Goal: Information Seeking & Learning: Learn about a topic

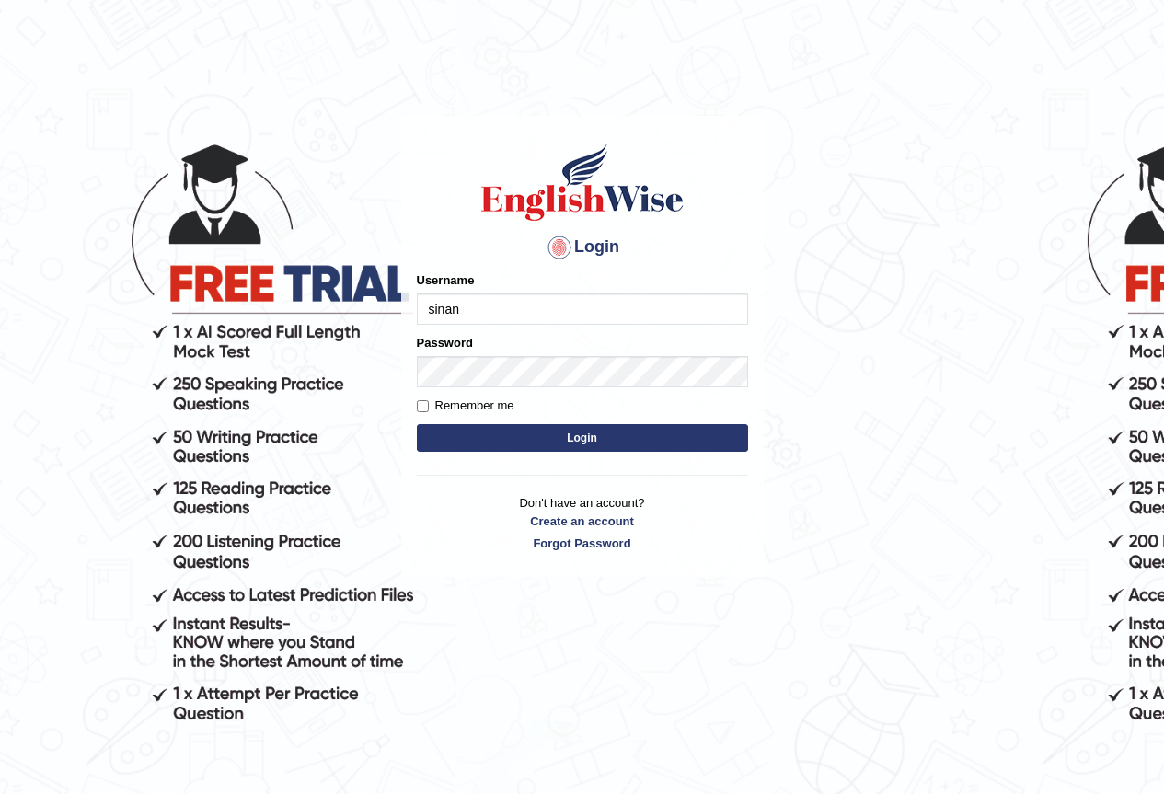
type input "sinan_parramatta"
click at [585, 452] on button "Login" at bounding box center [582, 438] width 331 height 28
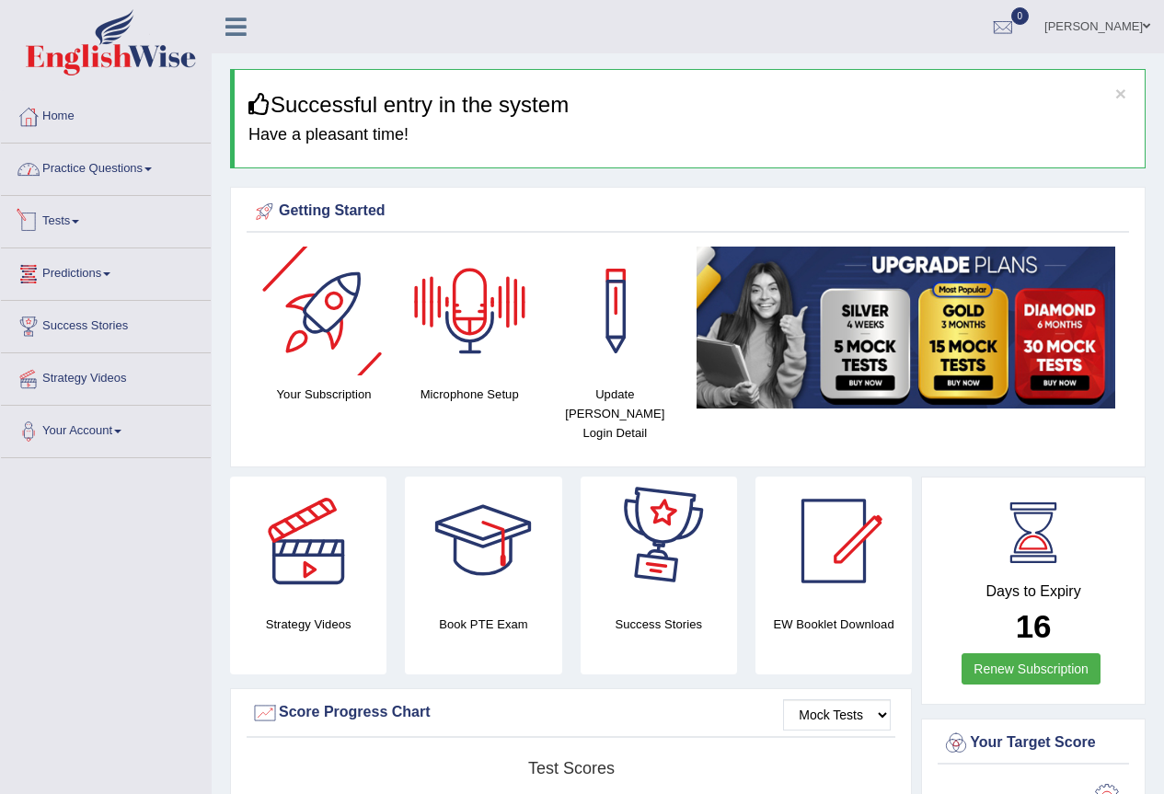
click at [99, 168] on link "Practice Questions" at bounding box center [106, 167] width 210 height 46
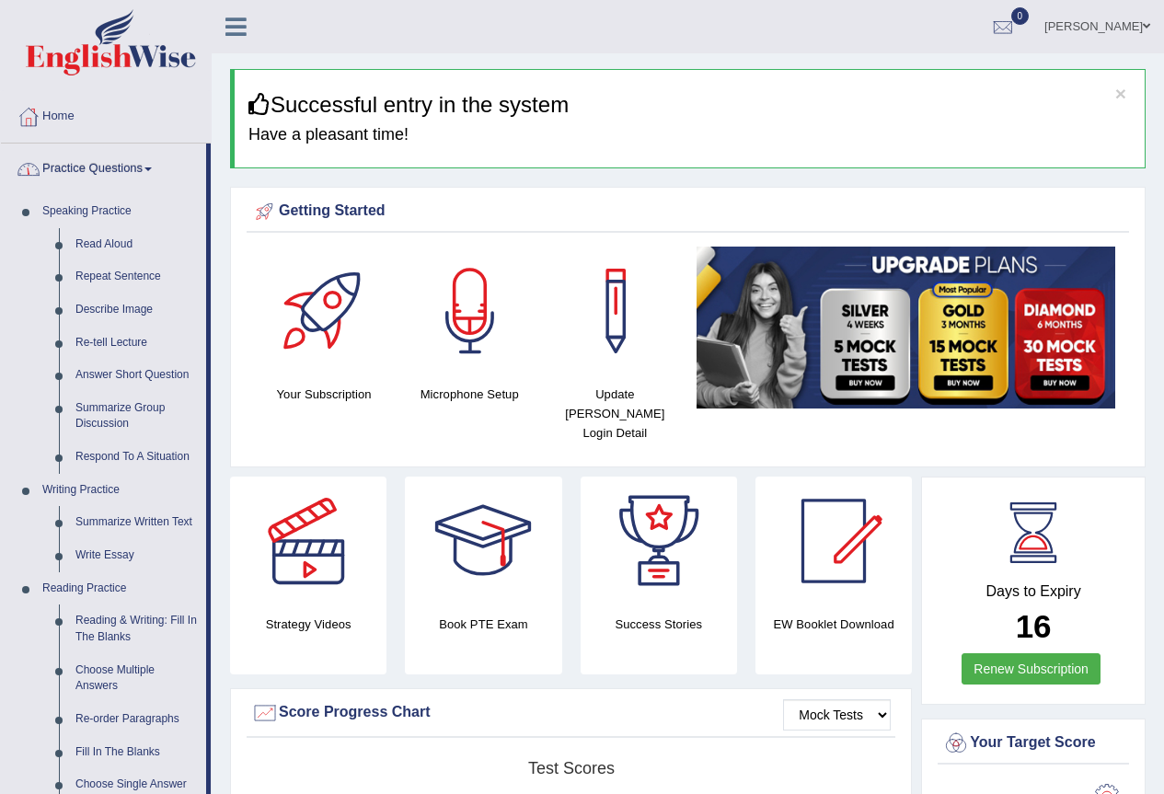
click at [109, 172] on link "Practice Questions" at bounding box center [103, 167] width 205 height 46
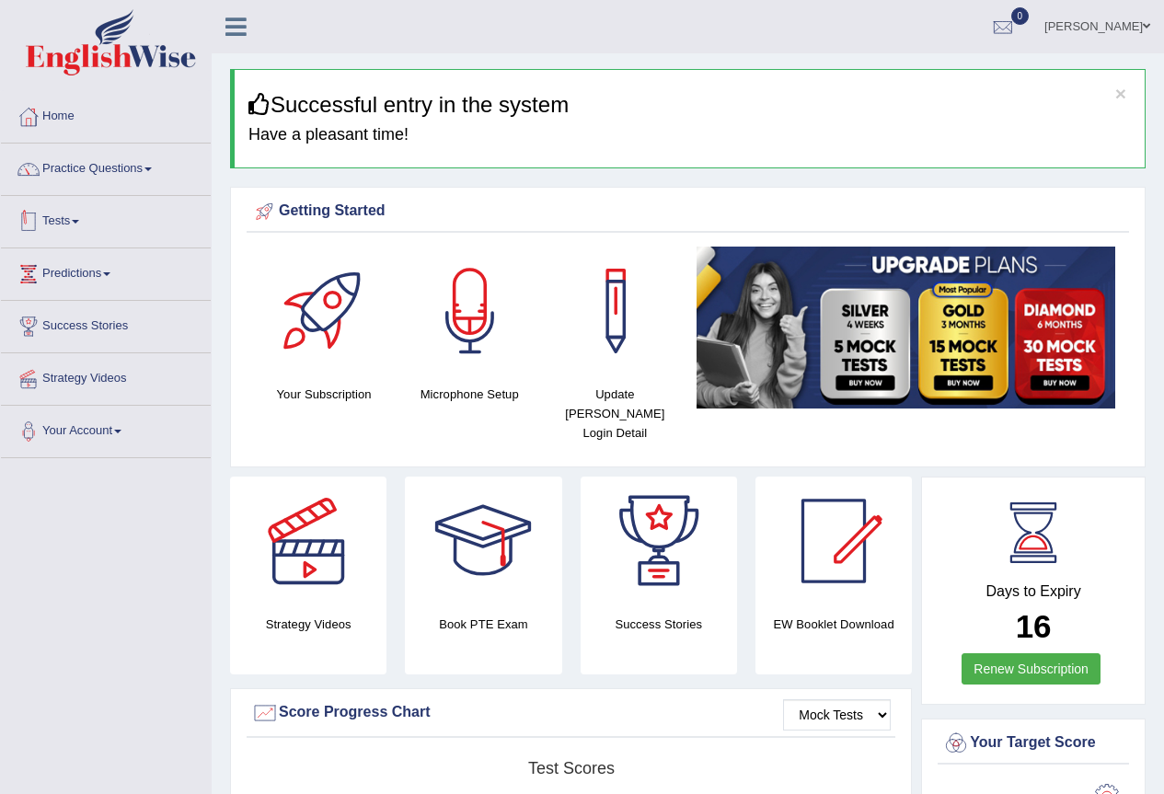
click at [68, 227] on link "Tests" at bounding box center [106, 219] width 210 height 46
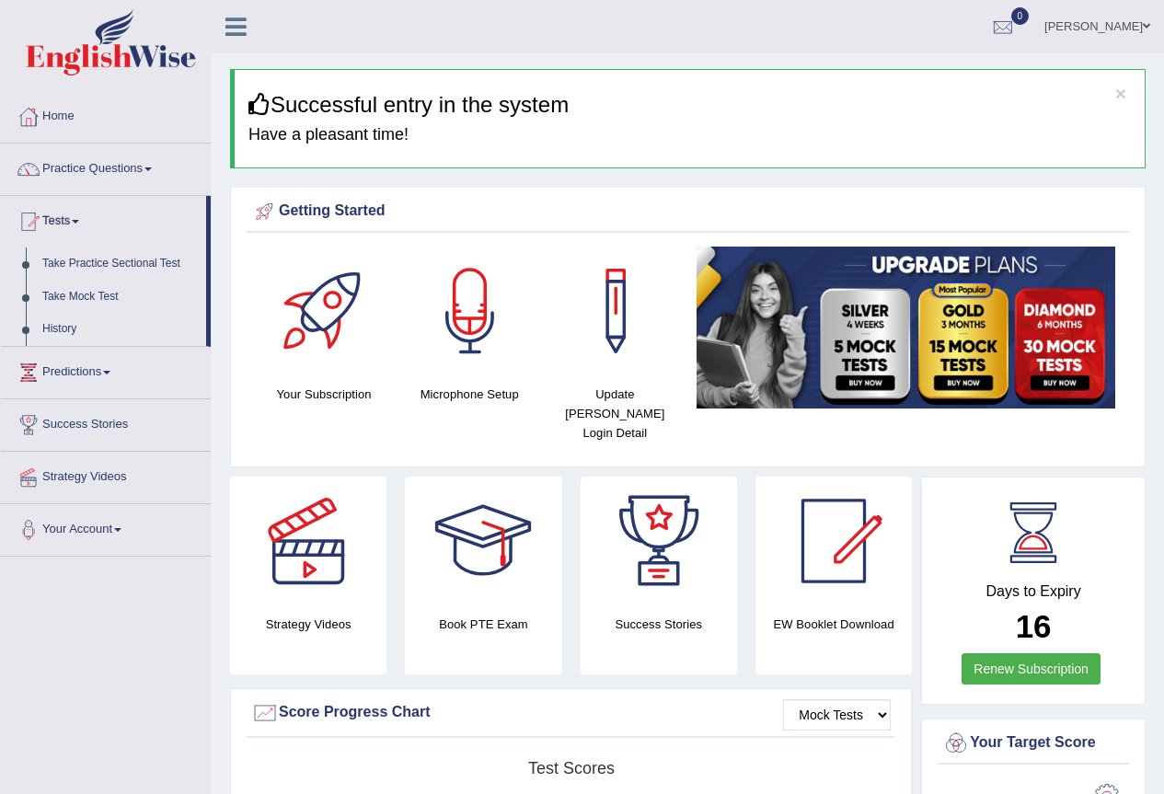
click at [70, 346] on link "History" at bounding box center [120, 329] width 172 height 33
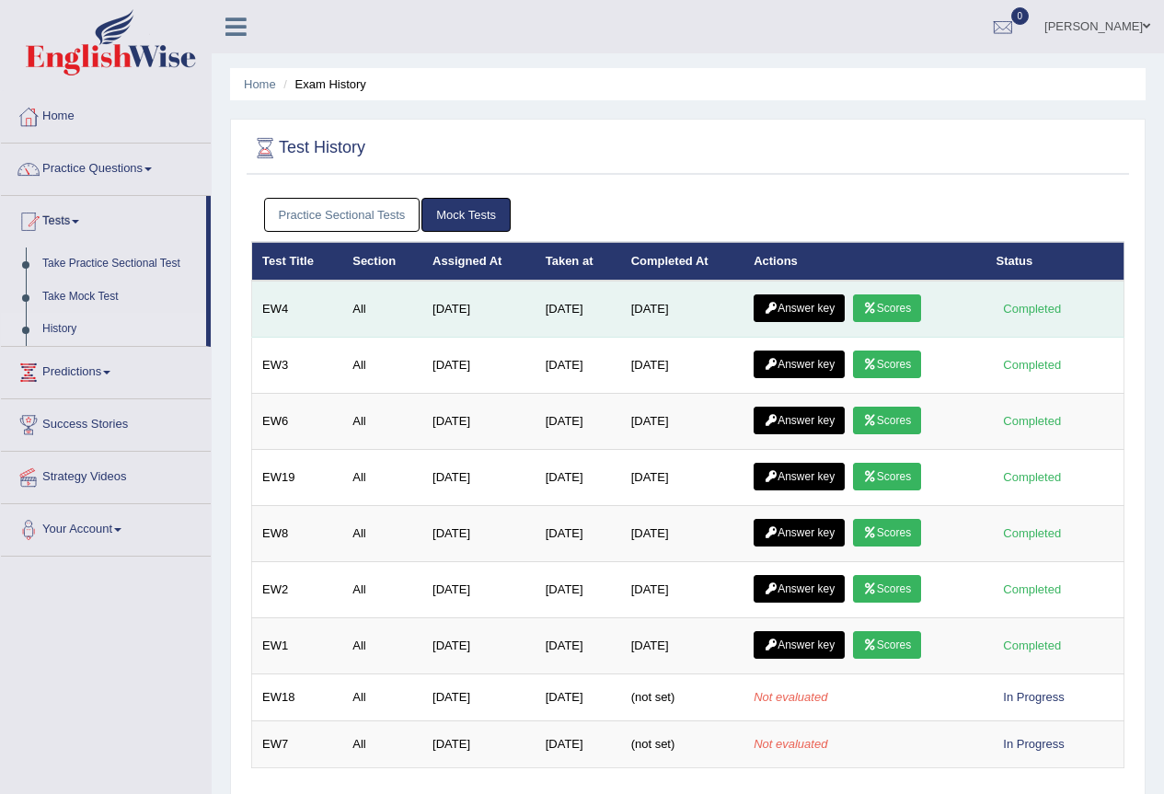
click at [910, 309] on link "Scores" at bounding box center [887, 309] width 68 height 28
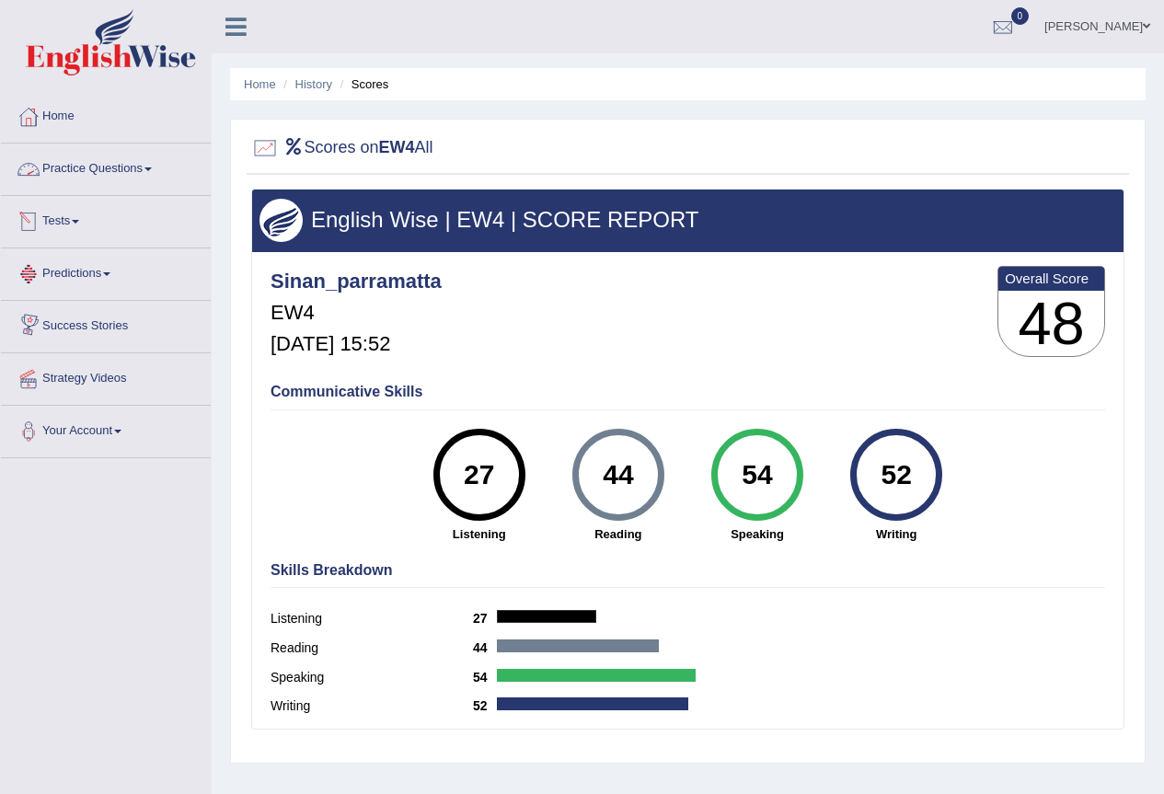
click at [75, 179] on link "Practice Questions" at bounding box center [106, 167] width 210 height 46
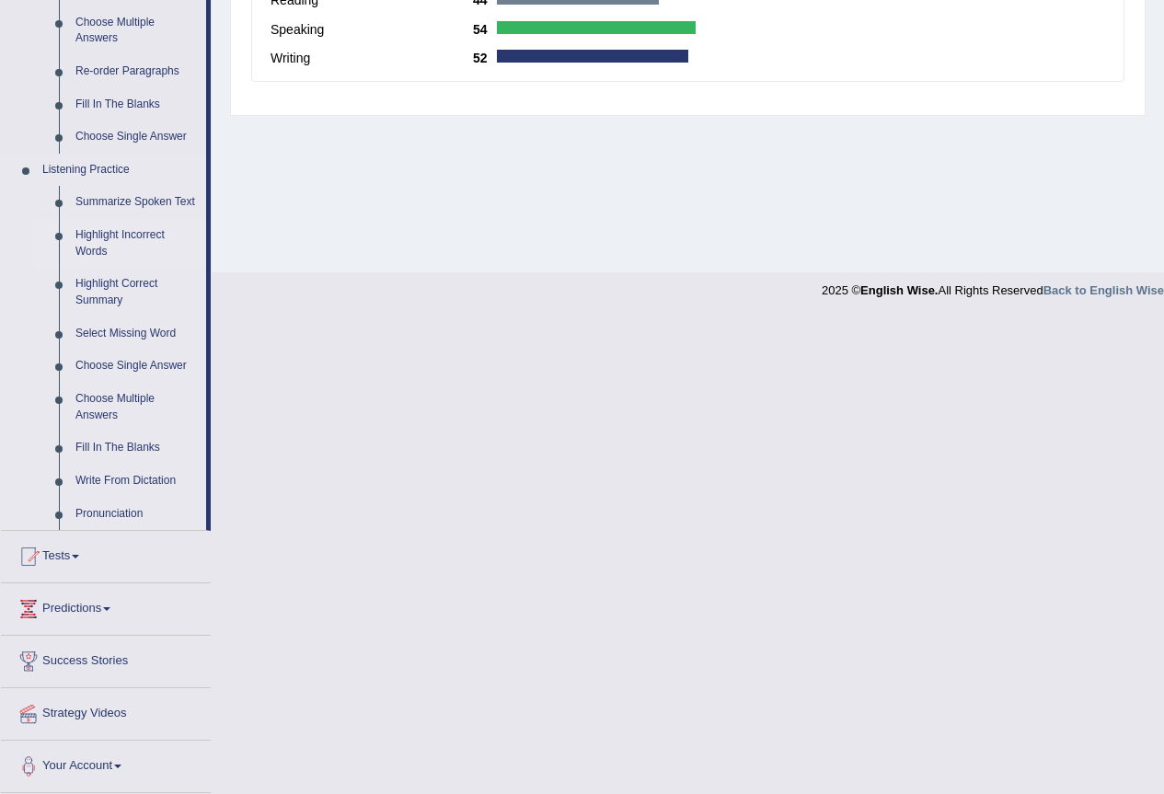
scroll to position [828, 0]
click at [110, 492] on link "Write From Dictation" at bounding box center [136, 481] width 139 height 33
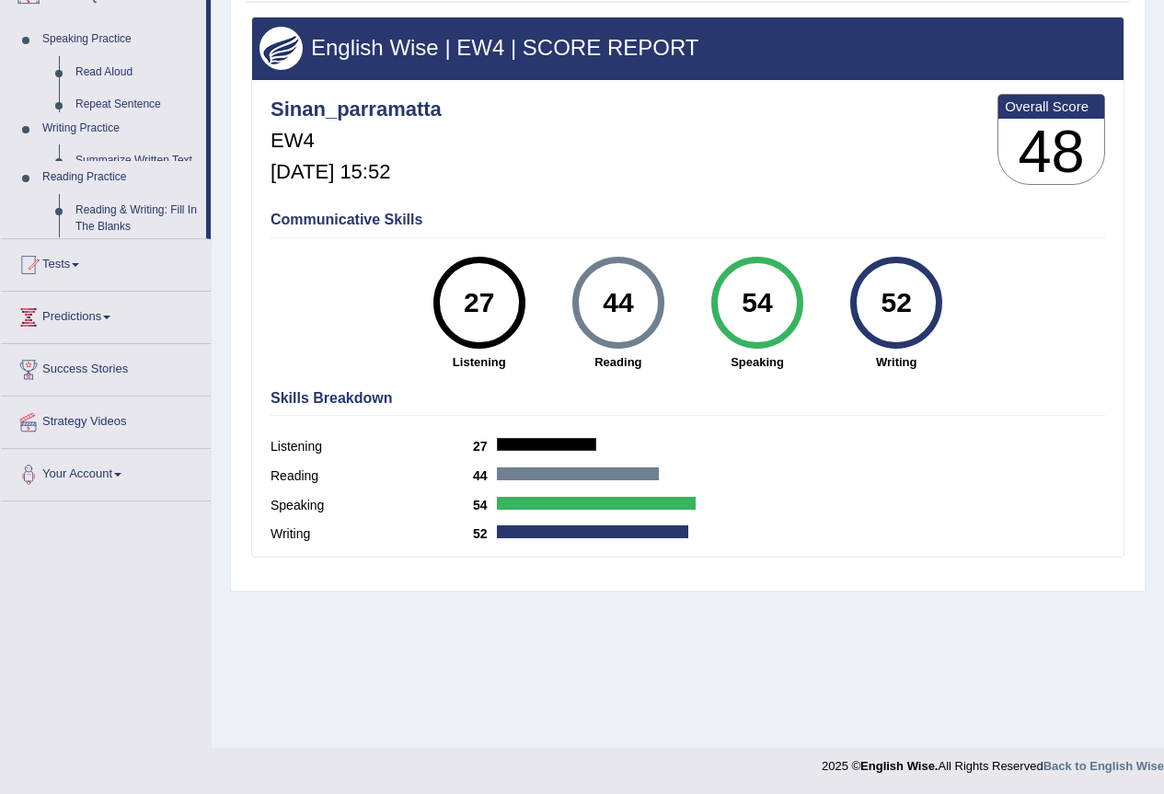
scroll to position [173, 0]
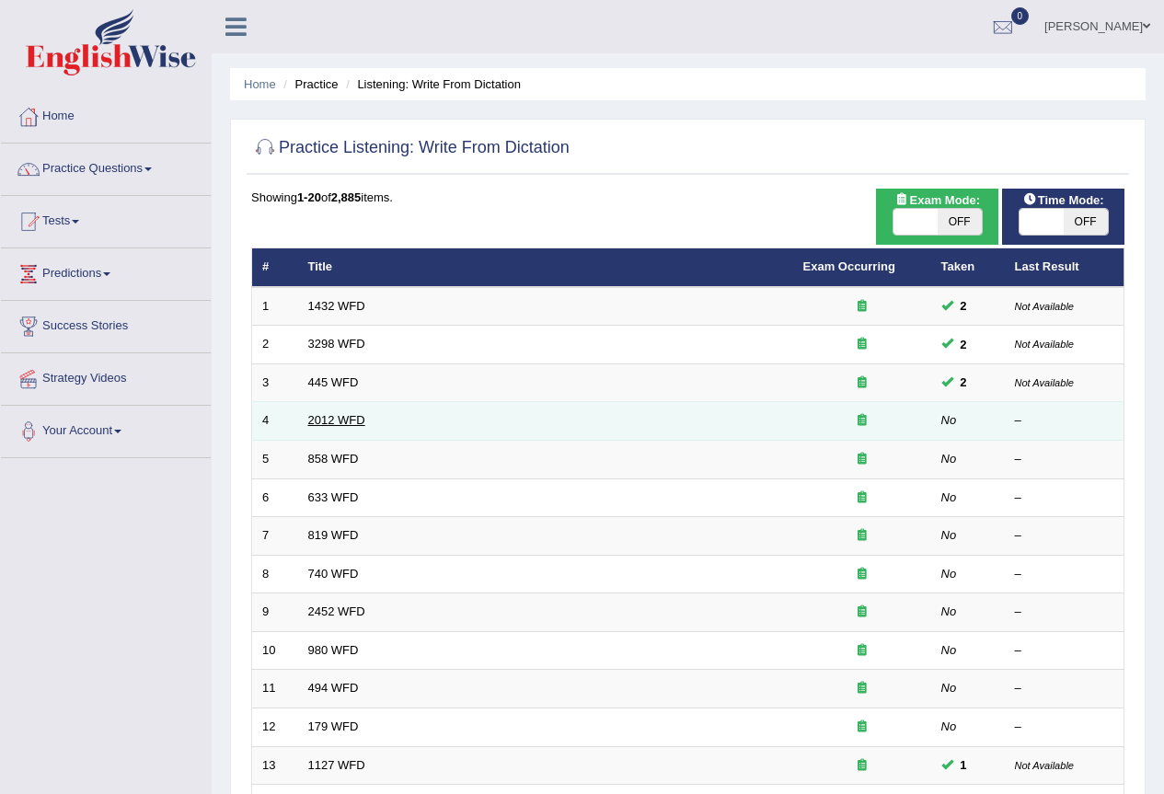
click at [334, 427] on link "2012 WFD" at bounding box center [336, 420] width 57 height 14
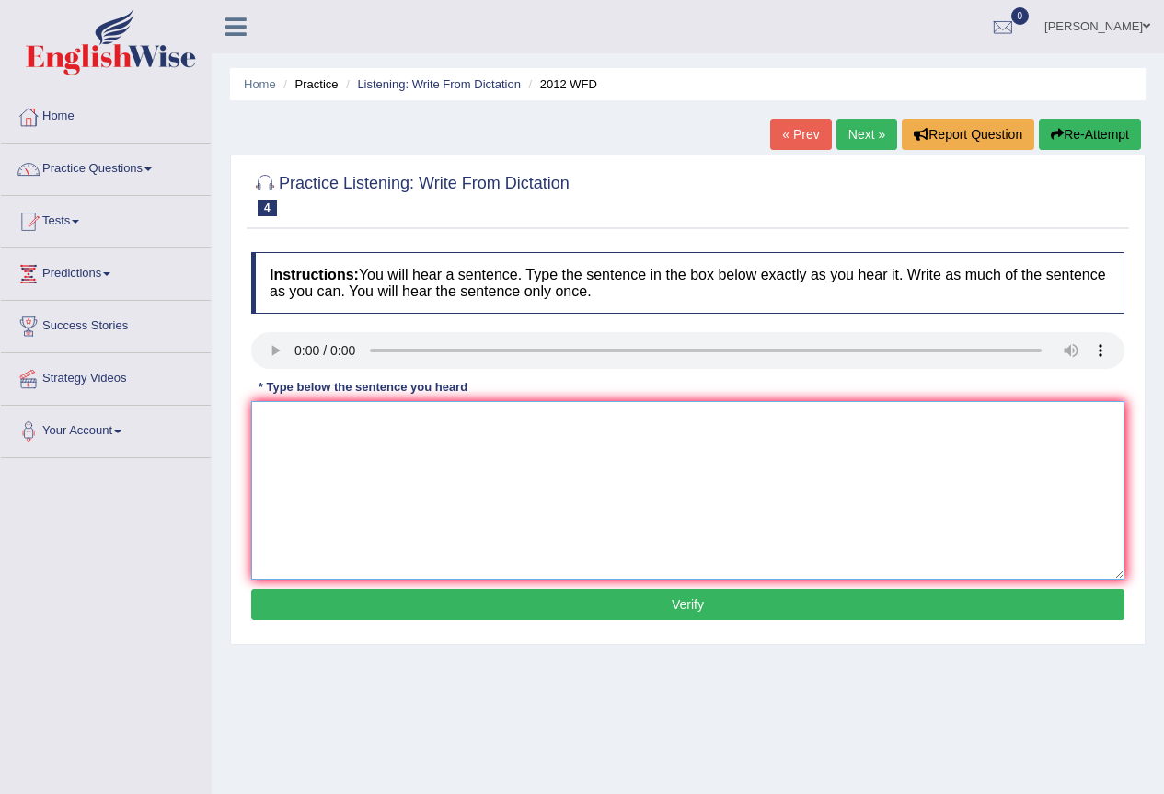
click at [482, 450] on textarea at bounding box center [688, 490] width 874 height 179
click at [429, 88] on link "Listening: Write From Dictation" at bounding box center [439, 84] width 164 height 14
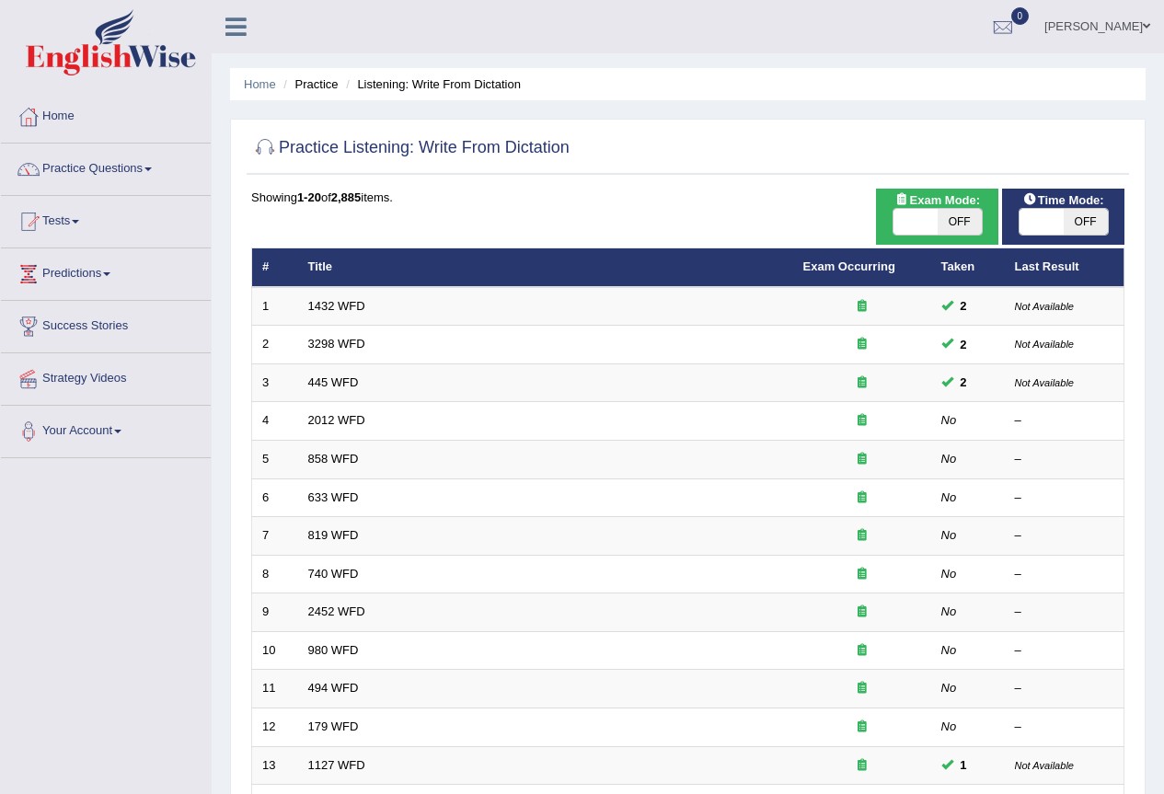
click at [1077, 234] on span "OFF" at bounding box center [1086, 222] width 44 height 26
checkbox input "true"
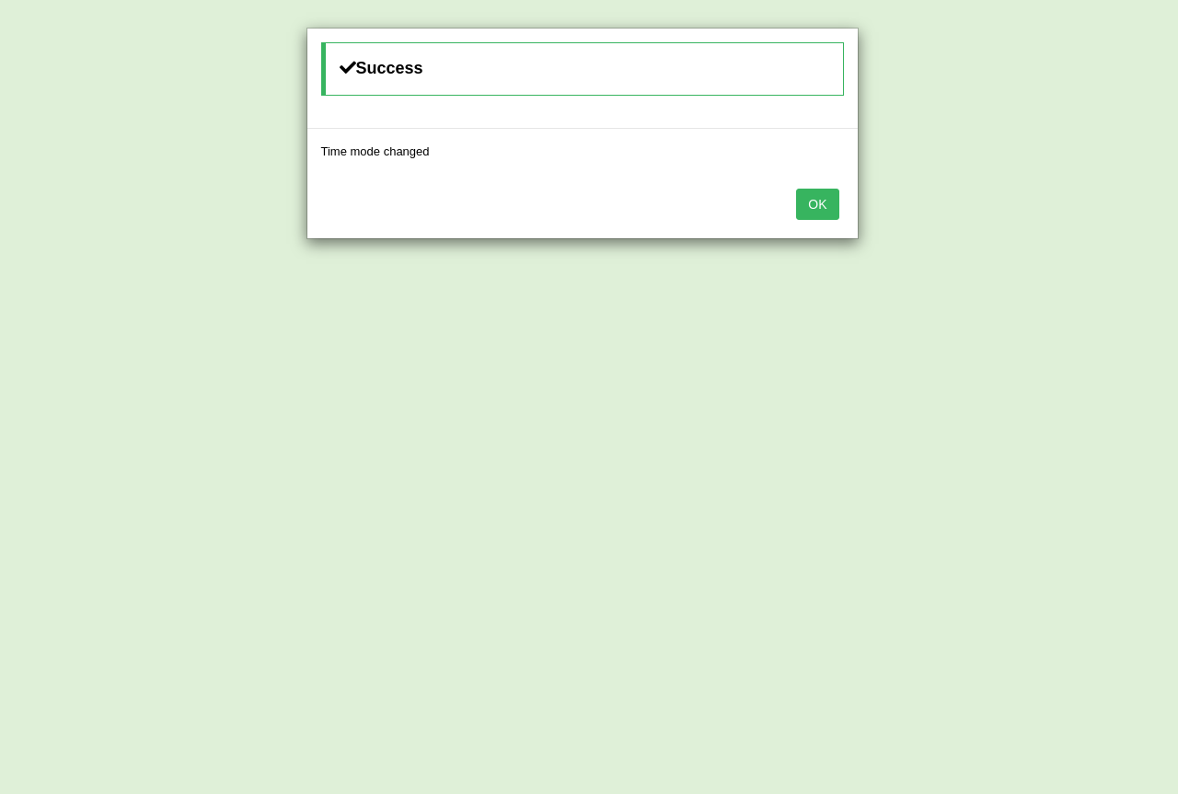
click at [797, 203] on button "OK" at bounding box center [817, 204] width 42 height 31
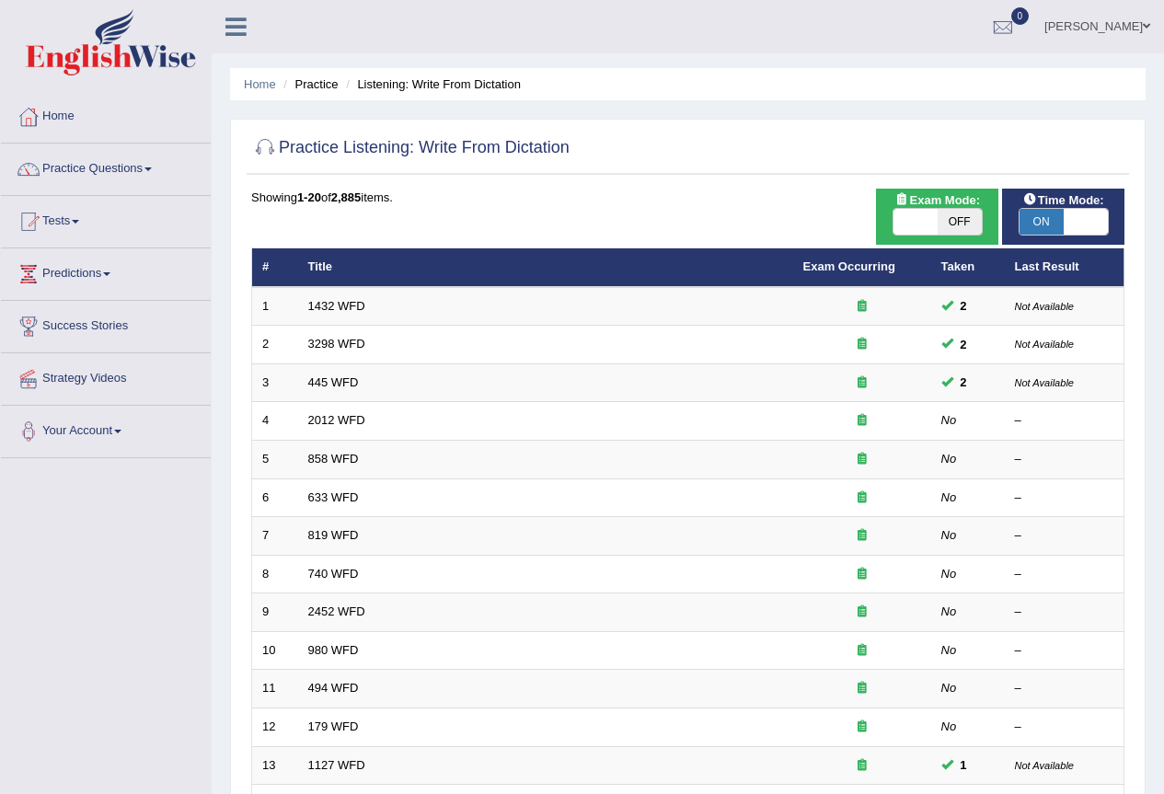
click at [944, 228] on span "OFF" at bounding box center [960, 222] width 44 height 26
checkbox input "true"
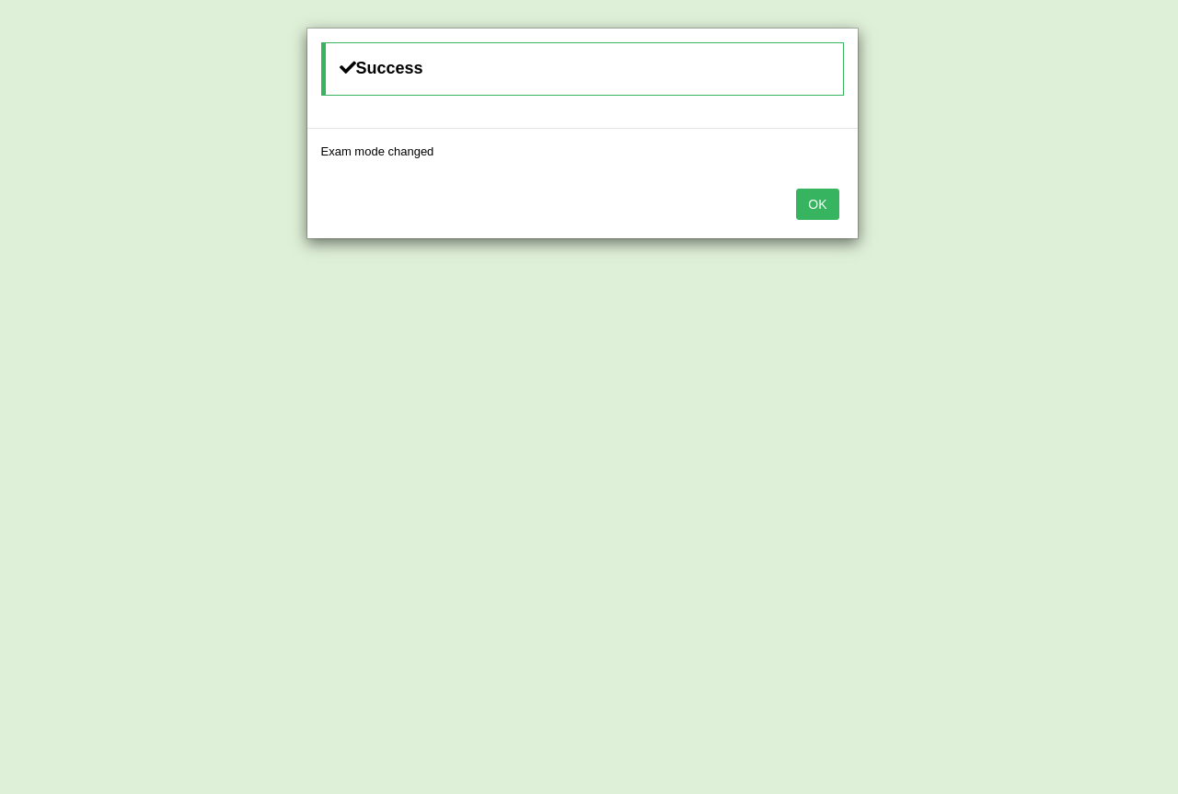
click at [793, 205] on div "OK" at bounding box center [582, 206] width 550 height 64
click at [808, 207] on button "OK" at bounding box center [817, 204] width 42 height 31
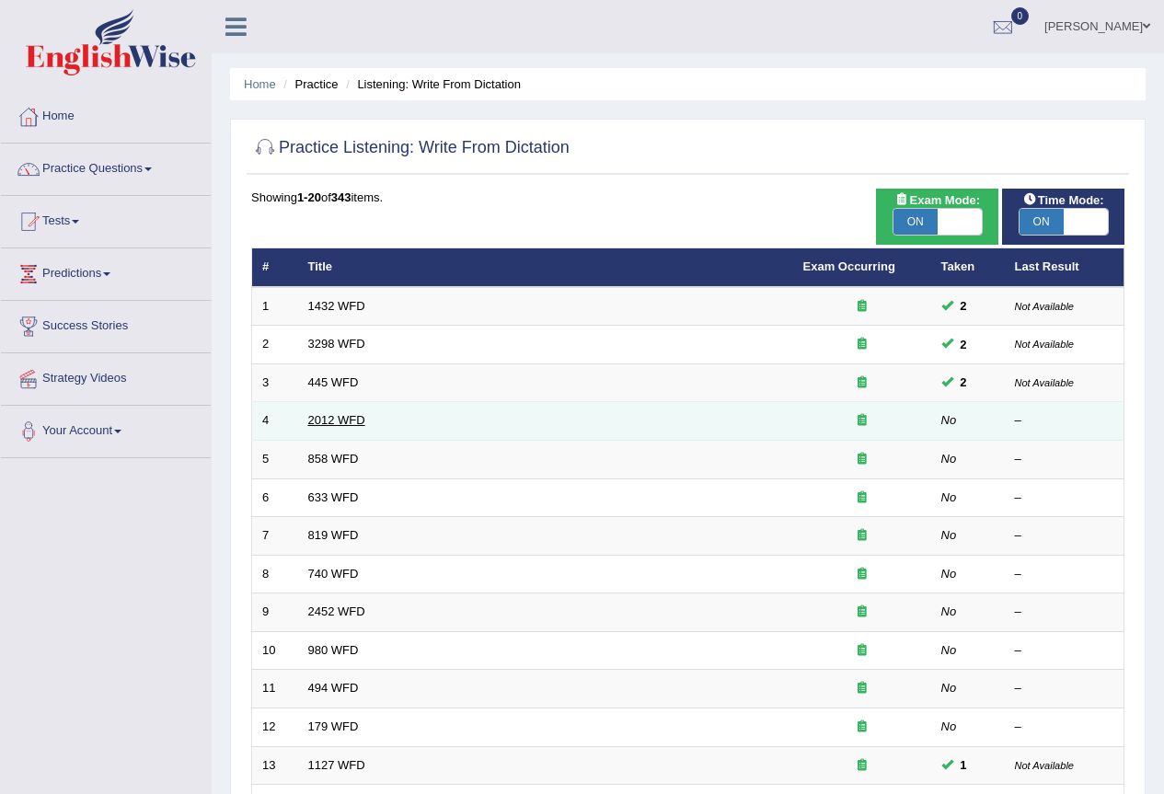
click at [326, 427] on link "2012 WFD" at bounding box center [336, 420] width 57 height 14
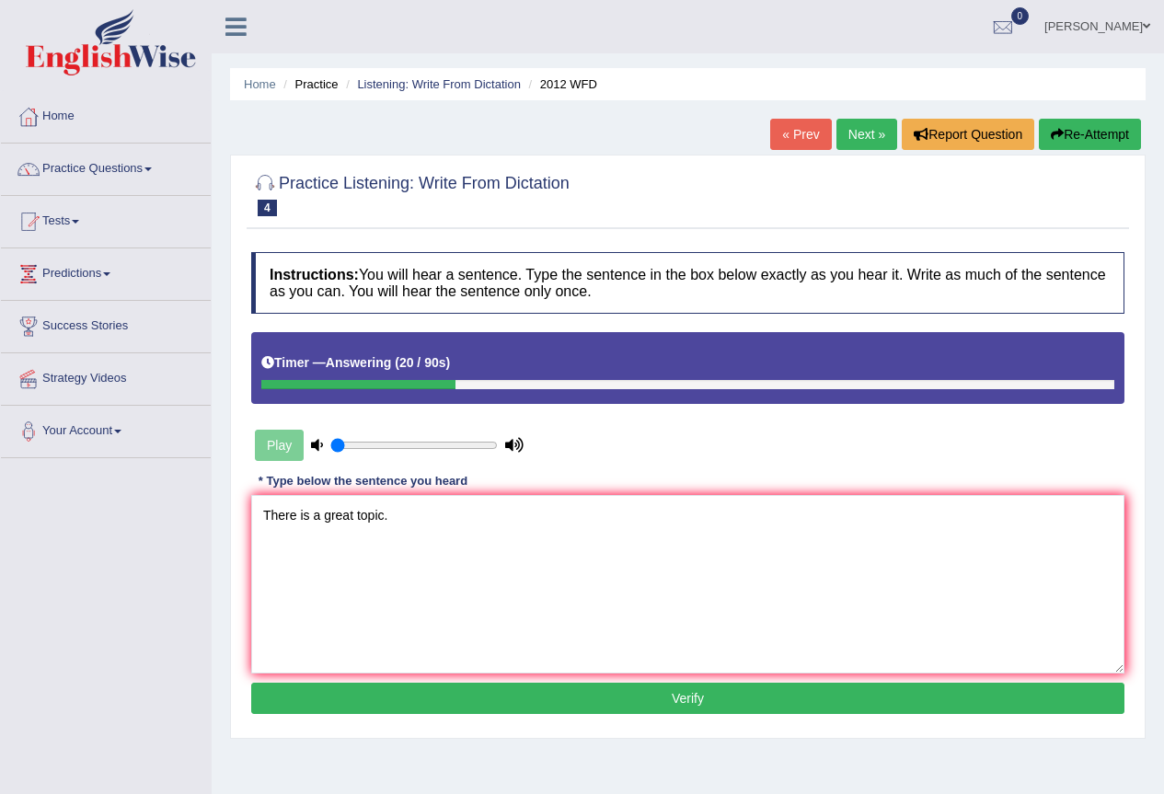
type textarea "There is a great topic."
click at [445, 697] on button "Verify" at bounding box center [688, 698] width 874 height 31
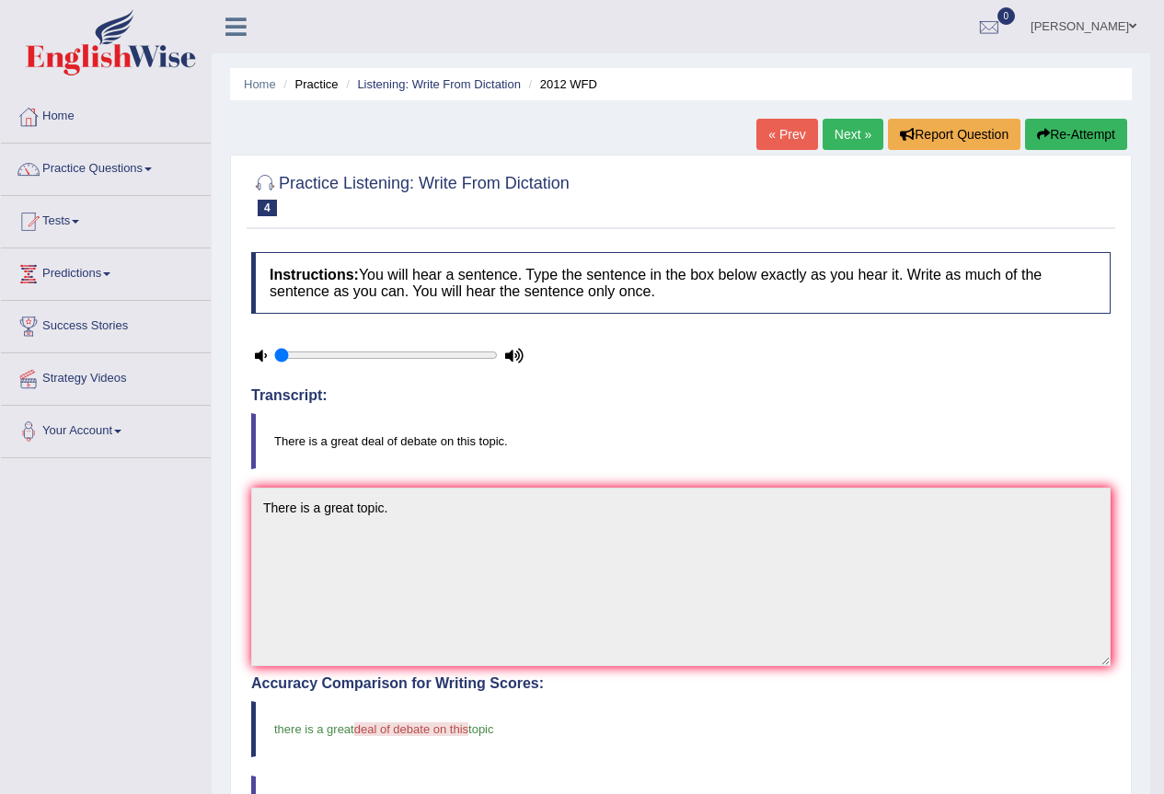
click at [840, 126] on link "Next »" at bounding box center [853, 134] width 61 height 31
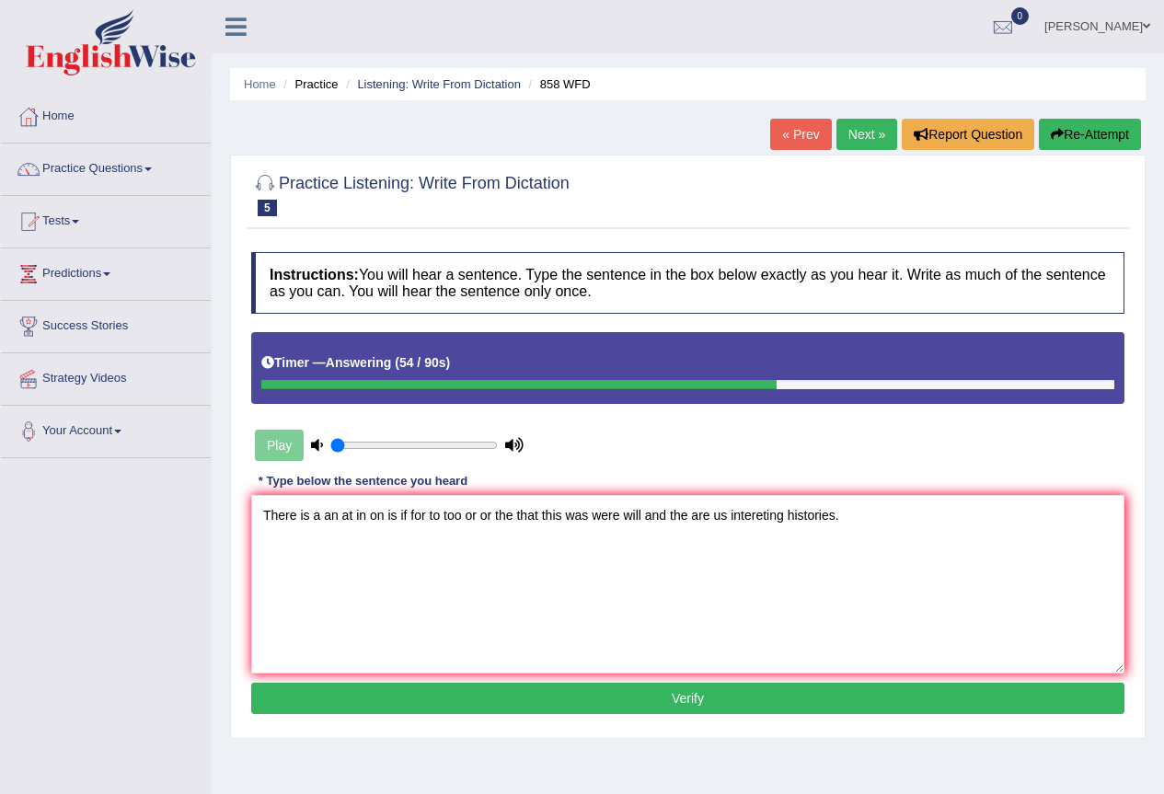
type textarea "There is a an at in on is if for to too or or the that this was were will and t…"
click at [444, 700] on button "Verify" at bounding box center [688, 698] width 874 height 31
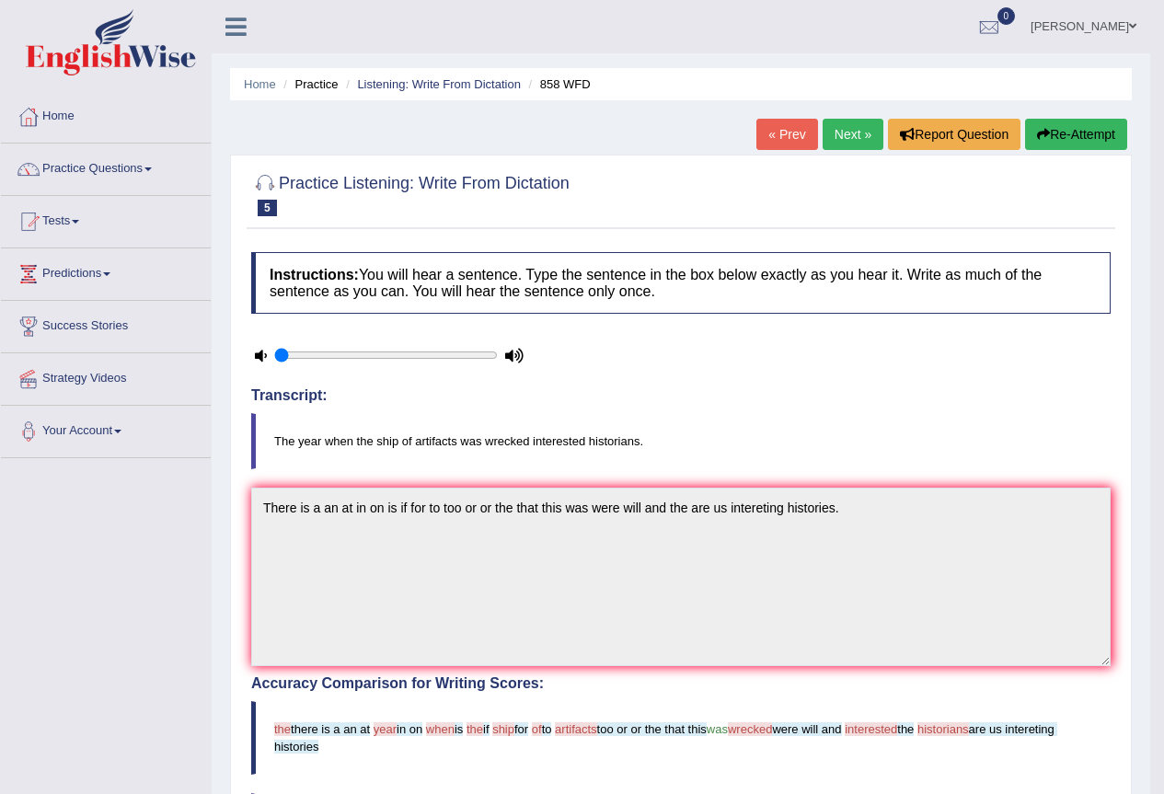
click at [138, 48] on img at bounding box center [111, 42] width 170 height 66
